Goal: Task Accomplishment & Management: Use online tool/utility

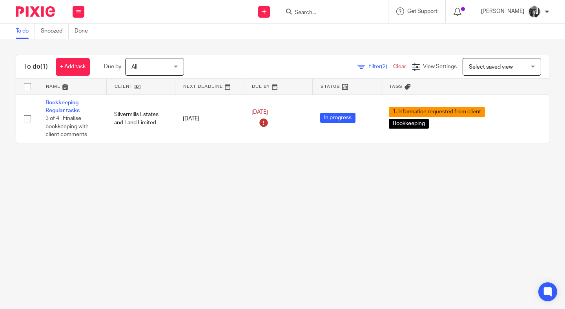
click at [358, 67] on icon at bounding box center [362, 67] width 8 height 8
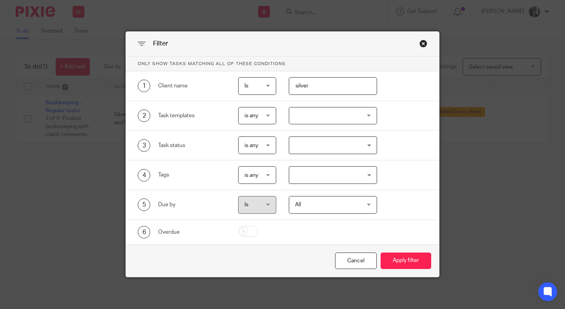
drag, startPoint x: 318, startPoint y: 90, endPoint x: 279, endPoint y: 88, distance: 39.3
click at [279, 88] on div "silver" at bounding box center [326, 86] width 100 height 18
click at [381, 253] on button "Apply filter" at bounding box center [406, 261] width 51 height 17
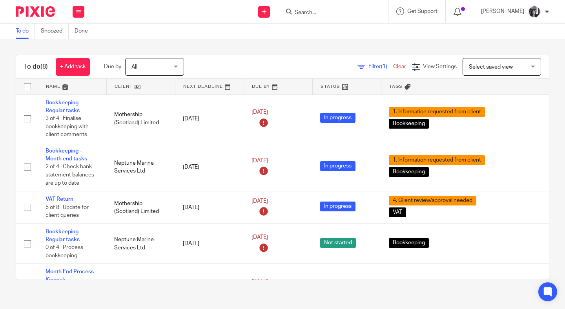
click at [122, 85] on link at bounding box center [141, 87] width 68 height 16
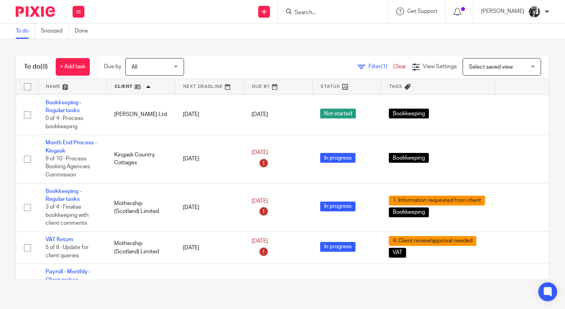
click at [205, 48] on div "To do (8) + Add task Due by All All Today Tomorrow This week Next week This mon…" at bounding box center [282, 167] width 565 height 257
